Goal: Find specific page/section: Find specific page/section

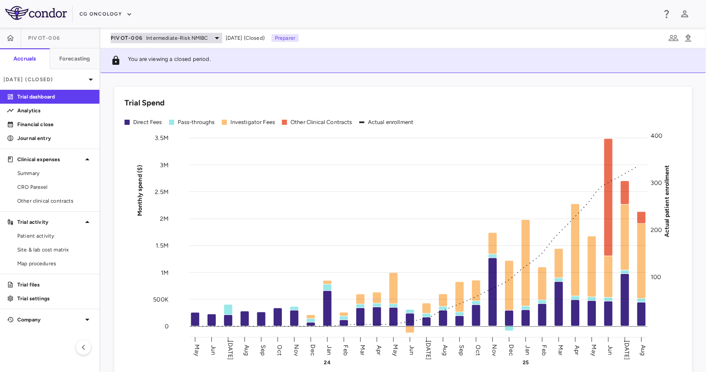
click at [146, 36] on span "Intermediate-Risk NMIBC" at bounding box center [177, 38] width 62 height 8
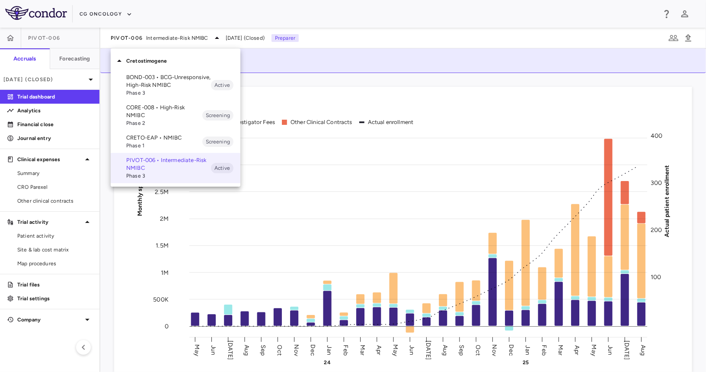
click at [332, 87] on div at bounding box center [353, 186] width 706 height 372
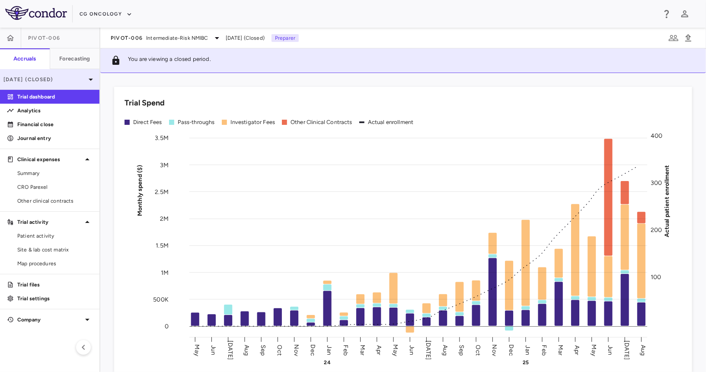
click at [45, 83] on div "[DATE] (Closed)" at bounding box center [49, 79] width 99 height 21
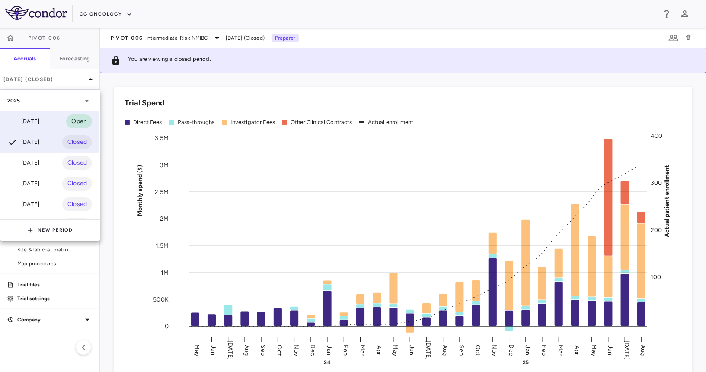
click at [39, 116] on div "[DATE]" at bounding box center [23, 121] width 32 height 10
